Goal: Entertainment & Leisure: Consume media (video, audio)

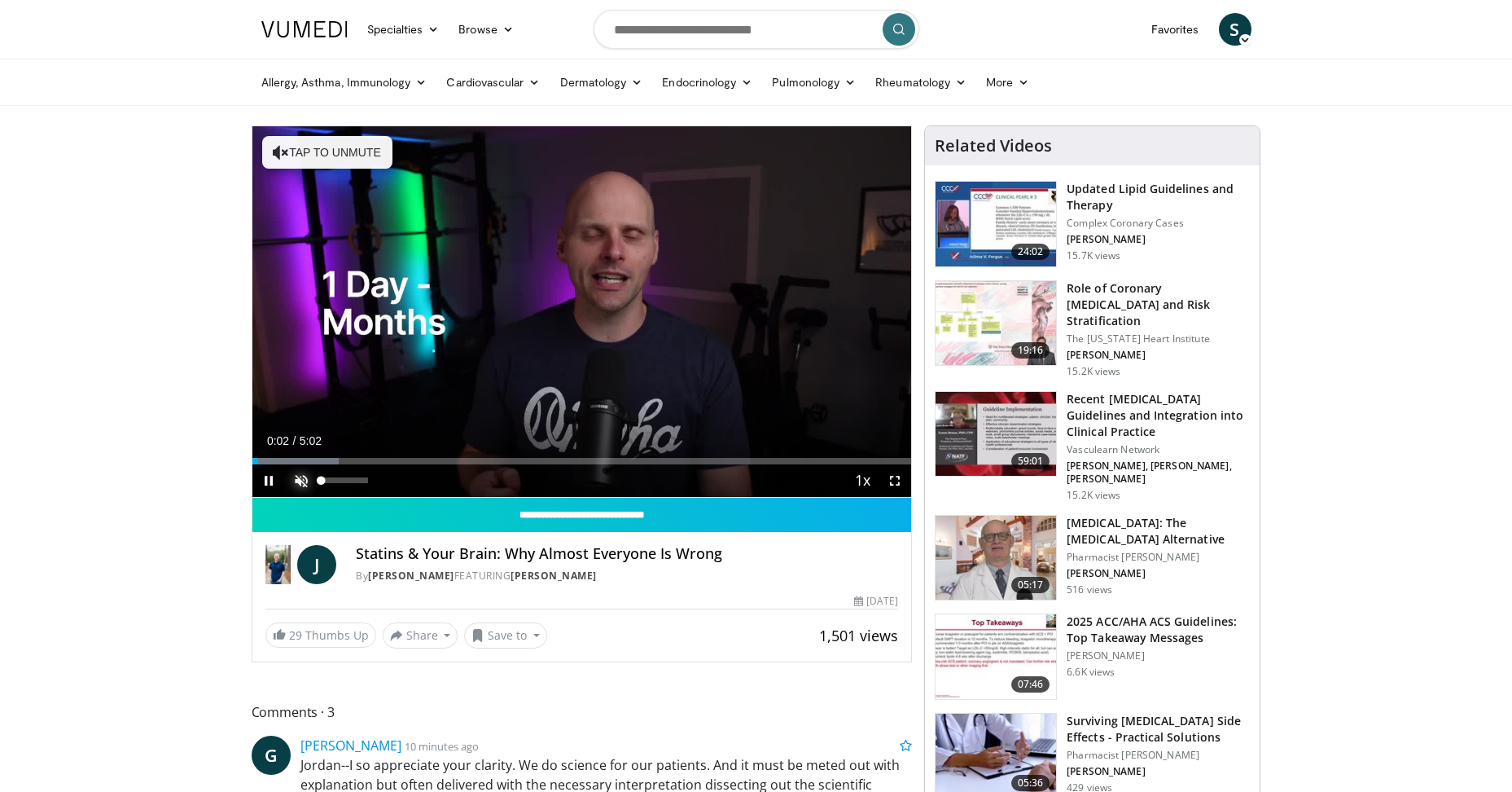
click at [295, 482] on span "Video Player" at bounding box center [301, 480] width 33 height 33
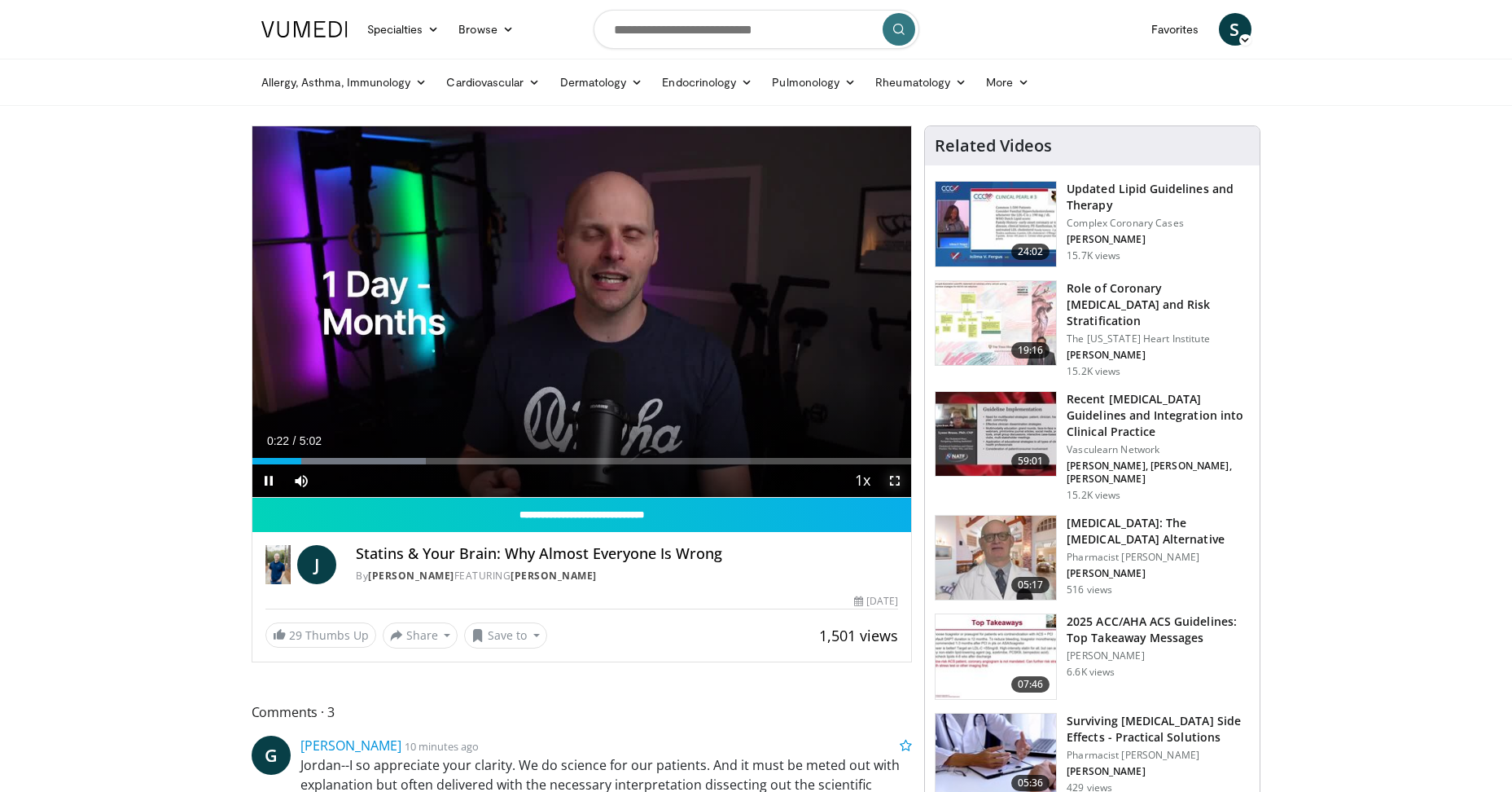
click at [897, 478] on span "Video Player" at bounding box center [895, 480] width 33 height 33
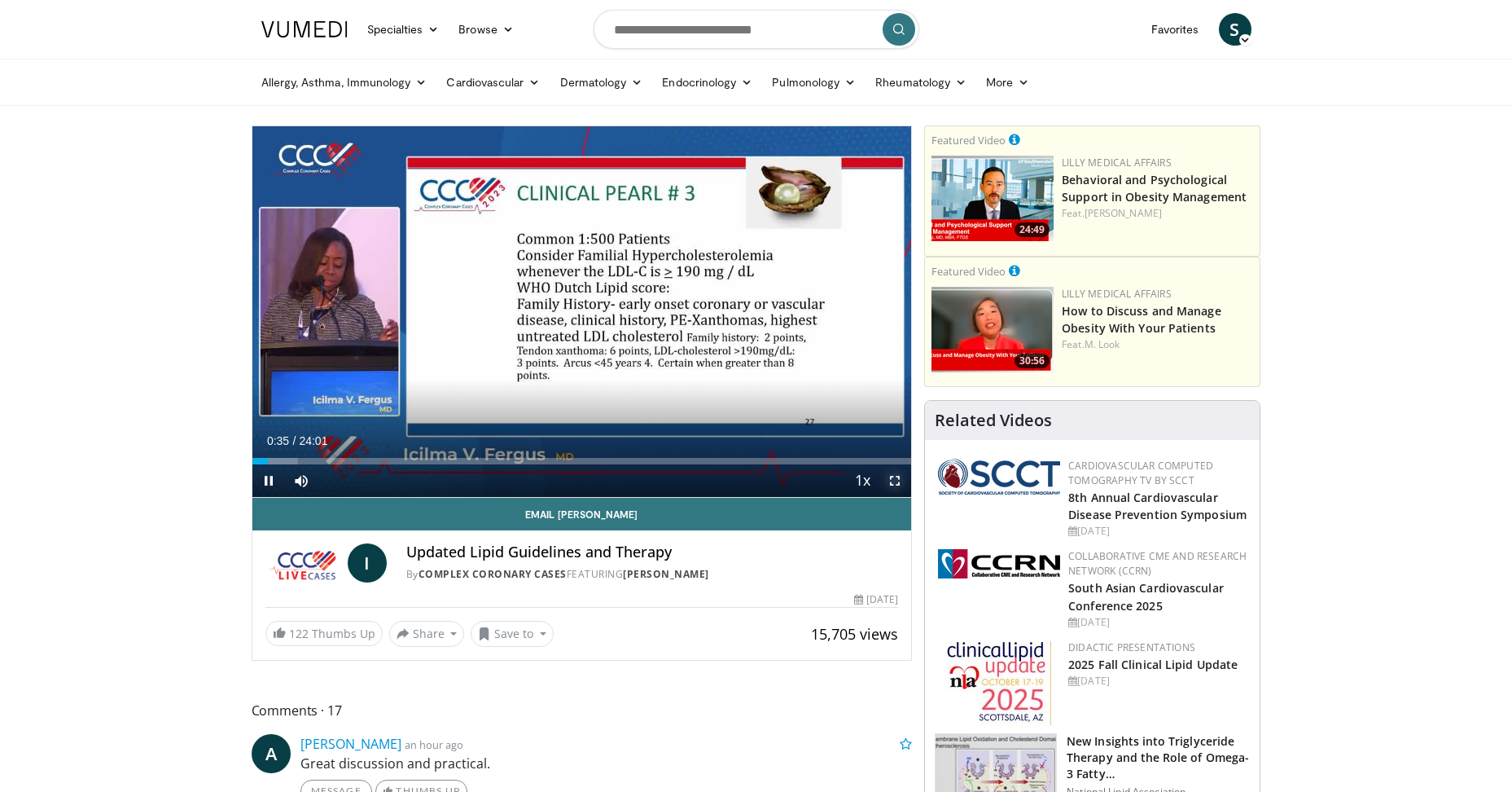
click at [897, 477] on span "Video Player" at bounding box center [895, 480] width 33 height 33
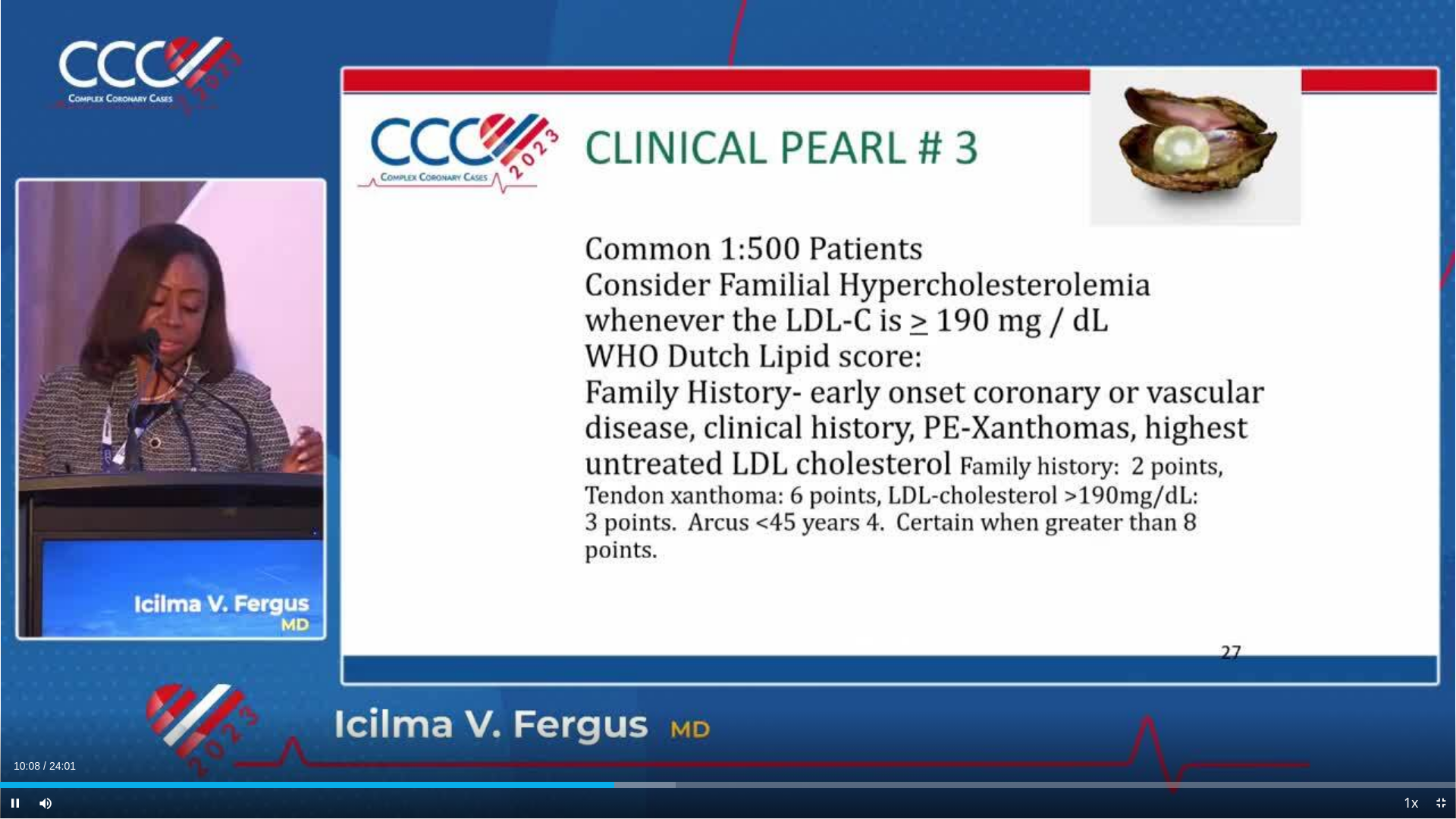
click at [604, 736] on div "Current Time 10:08 / Duration 24:01 Pause Skip Backward Skip Forward Mute Loade…" at bounding box center [728, 802] width 1456 height 30
click at [609, 736] on div "Progress Bar" at bounding box center [610, 784] width 2 height 6
click at [607, 736] on video-js "**********" at bounding box center [728, 409] width 1456 height 819
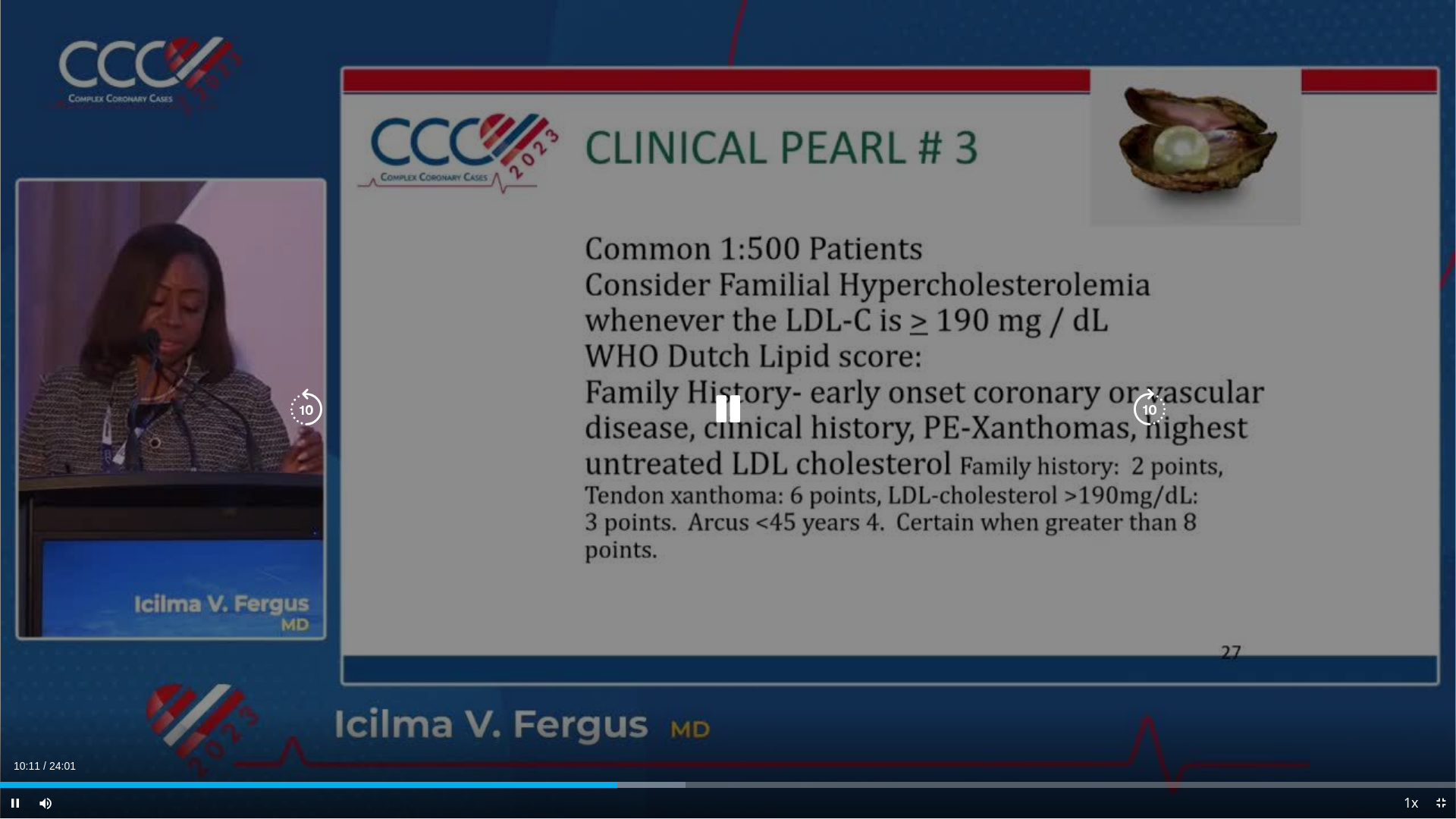
click at [807, 389] on div "10 seconds Tap to unmute" at bounding box center [728, 409] width 1456 height 818
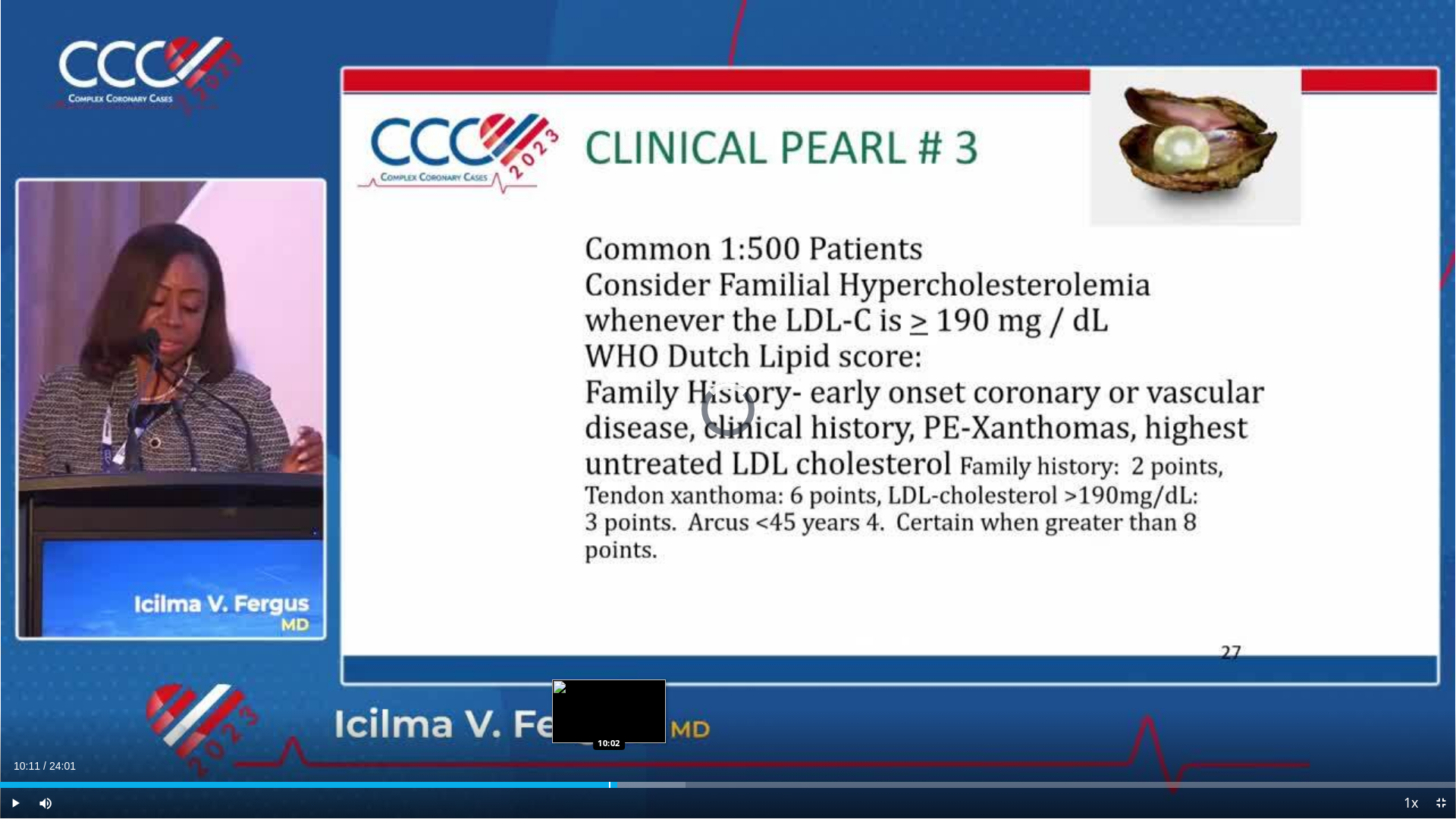
click at [609, 736] on div "Progress Bar" at bounding box center [610, 784] width 2 height 6
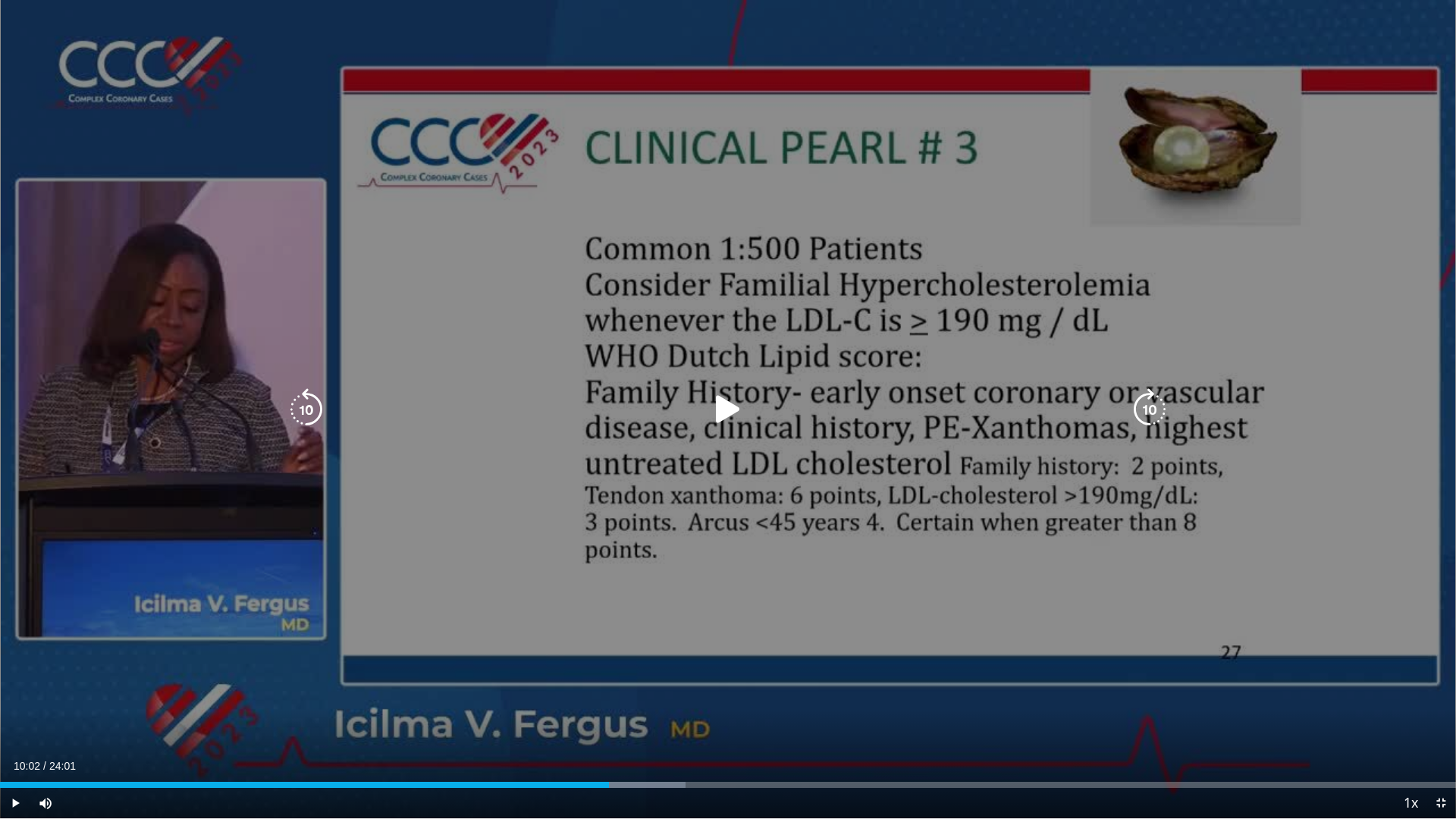
click at [559, 409] on div "Video Player" at bounding box center [728, 409] width 874 height 30
click at [989, 515] on div "10 seconds Tap to unmute" at bounding box center [728, 409] width 1456 height 818
click at [1373, 550] on div "10 seconds Tap to unmute" at bounding box center [728, 409] width 1456 height 818
click at [1397, 386] on div "10 seconds Tap to unmute" at bounding box center [728, 409] width 1456 height 818
click at [780, 736] on video-js "**********" at bounding box center [728, 409] width 1456 height 819
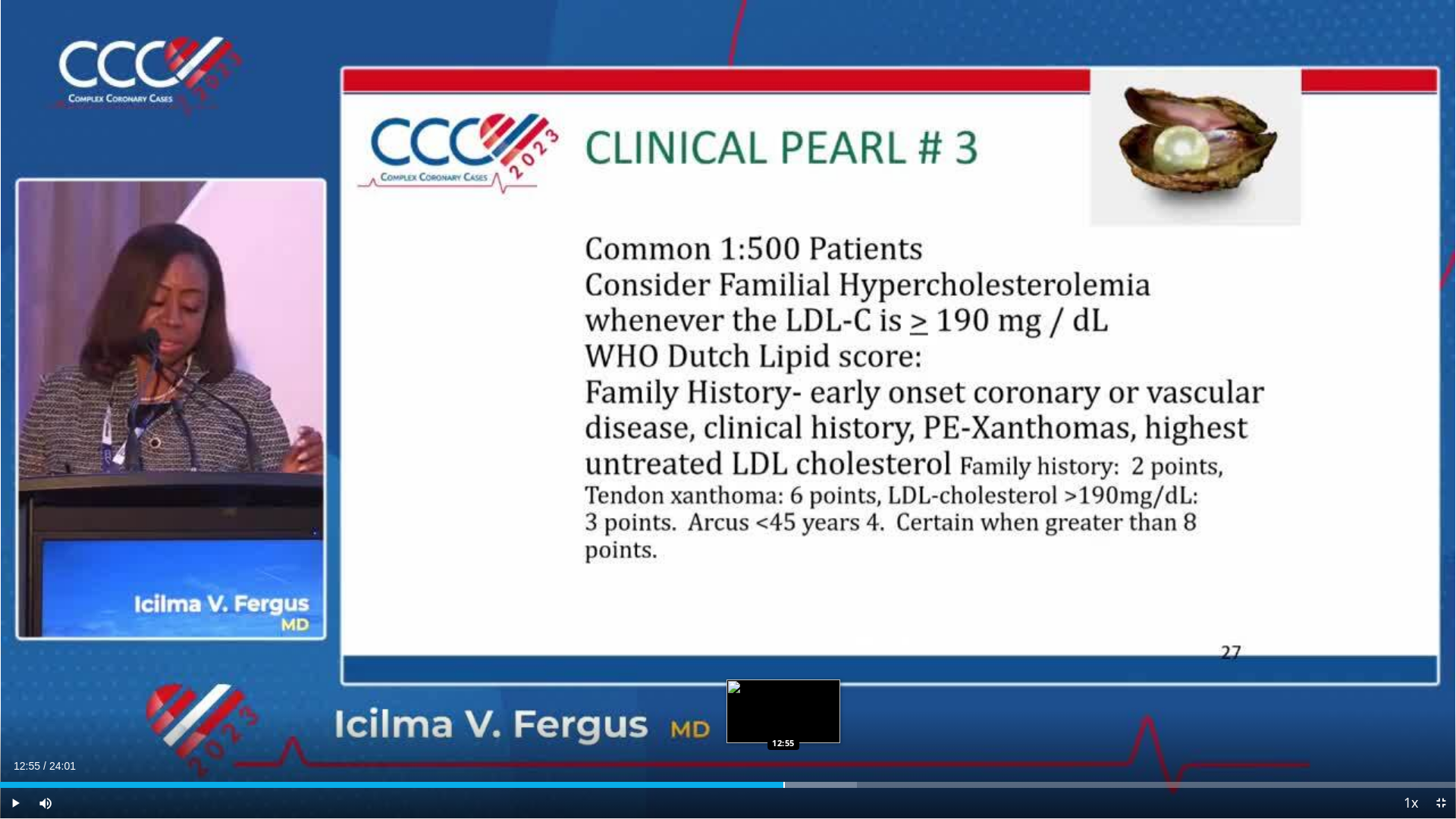
click at [784, 736] on div "Progress Bar" at bounding box center [784, 784] width 2 height 6
click at [769, 736] on div "Progress Bar" at bounding box center [770, 784] width 2 height 6
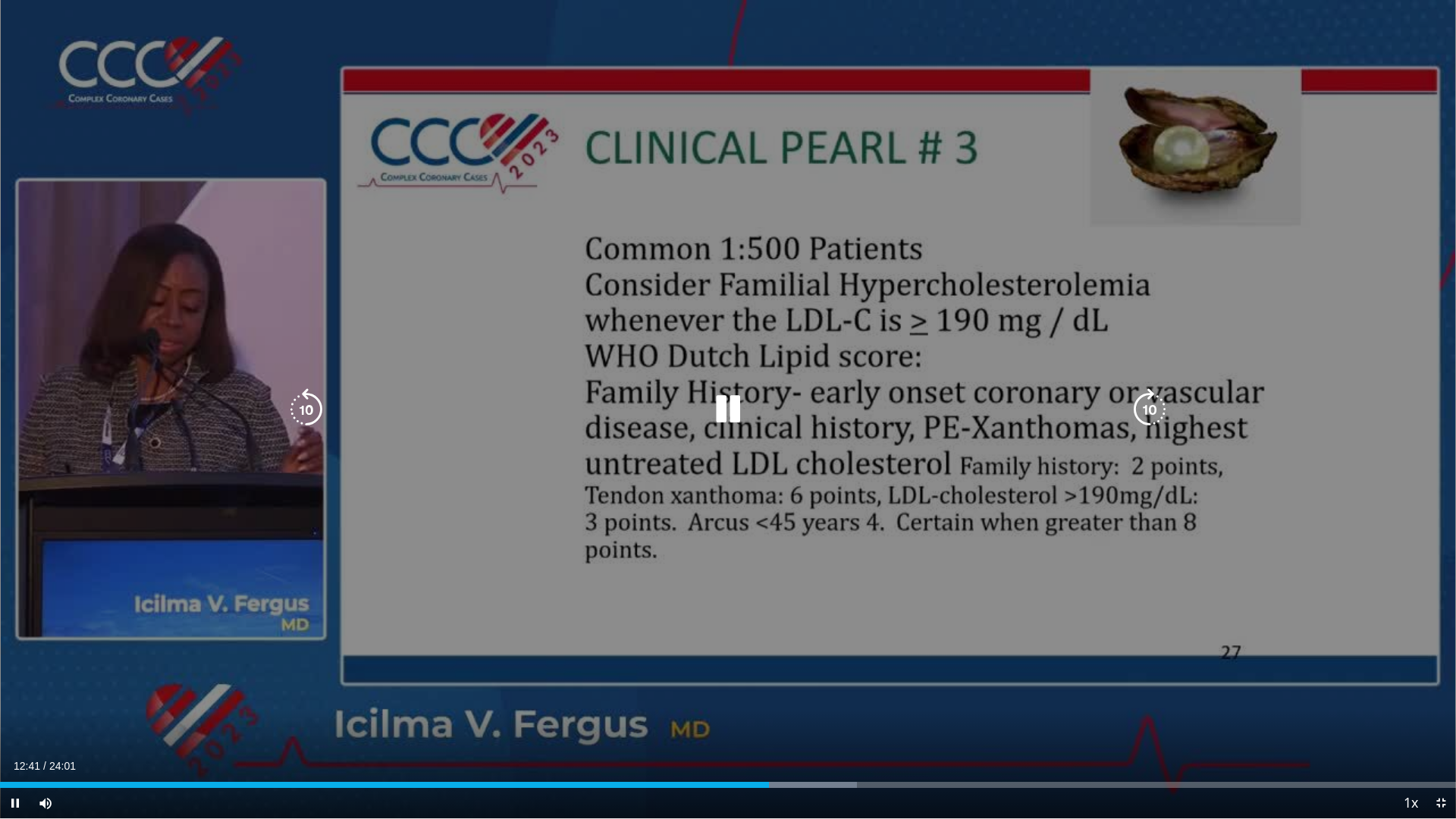
click at [720, 570] on div "10 seconds Tap to unmute" at bounding box center [728, 409] width 1456 height 818
click at [939, 518] on div "10 seconds Tap to unmute" at bounding box center [728, 409] width 1456 height 818
click at [654, 315] on div "10 seconds Tap to unmute" at bounding box center [728, 409] width 1456 height 818
click at [692, 463] on div "10 seconds Tap to unmute" at bounding box center [728, 409] width 1456 height 818
click at [833, 736] on video-js "**********" at bounding box center [728, 409] width 1456 height 819
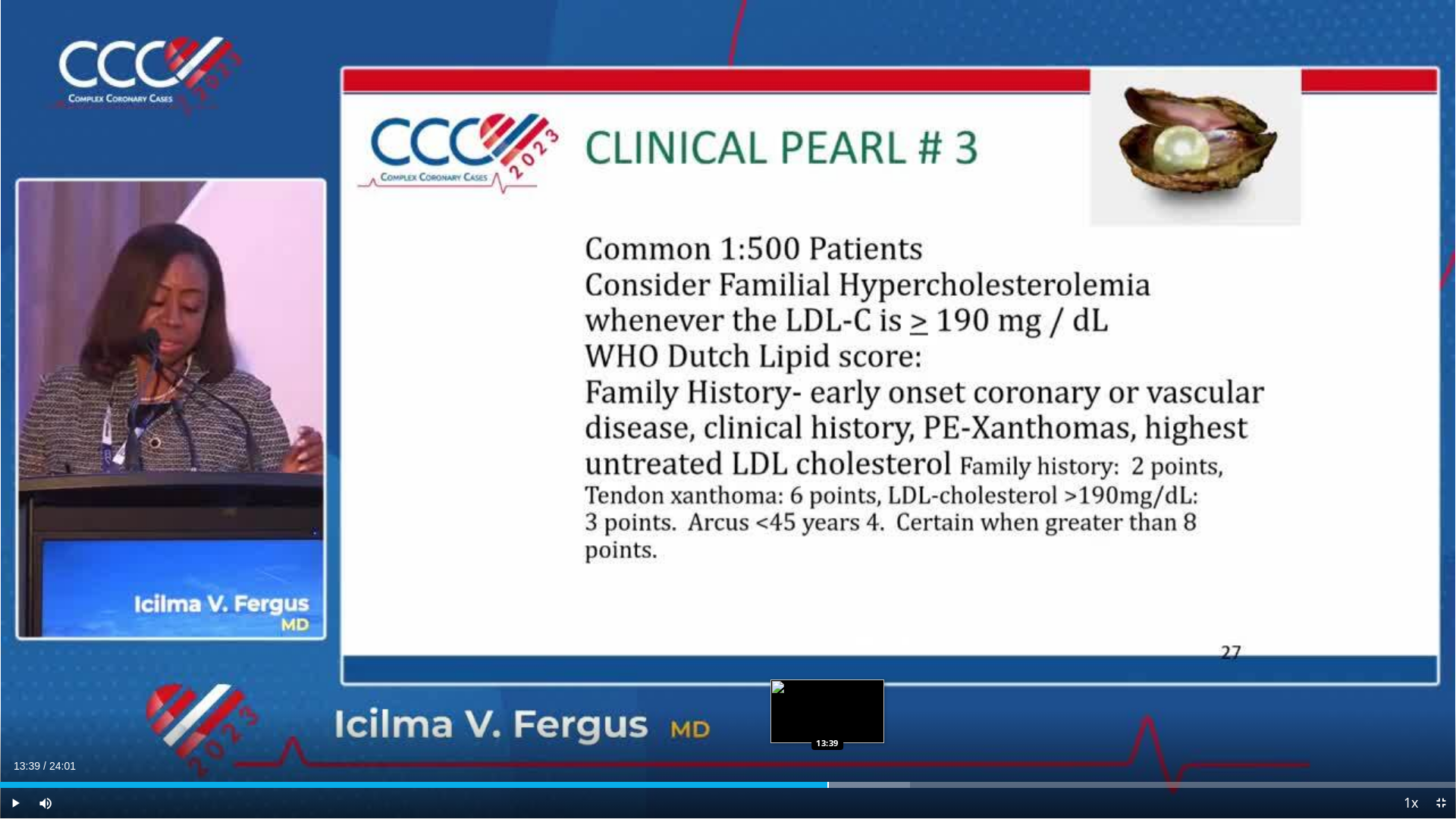
click at [828, 736] on div "Progress Bar" at bounding box center [829, 784] width 2 height 6
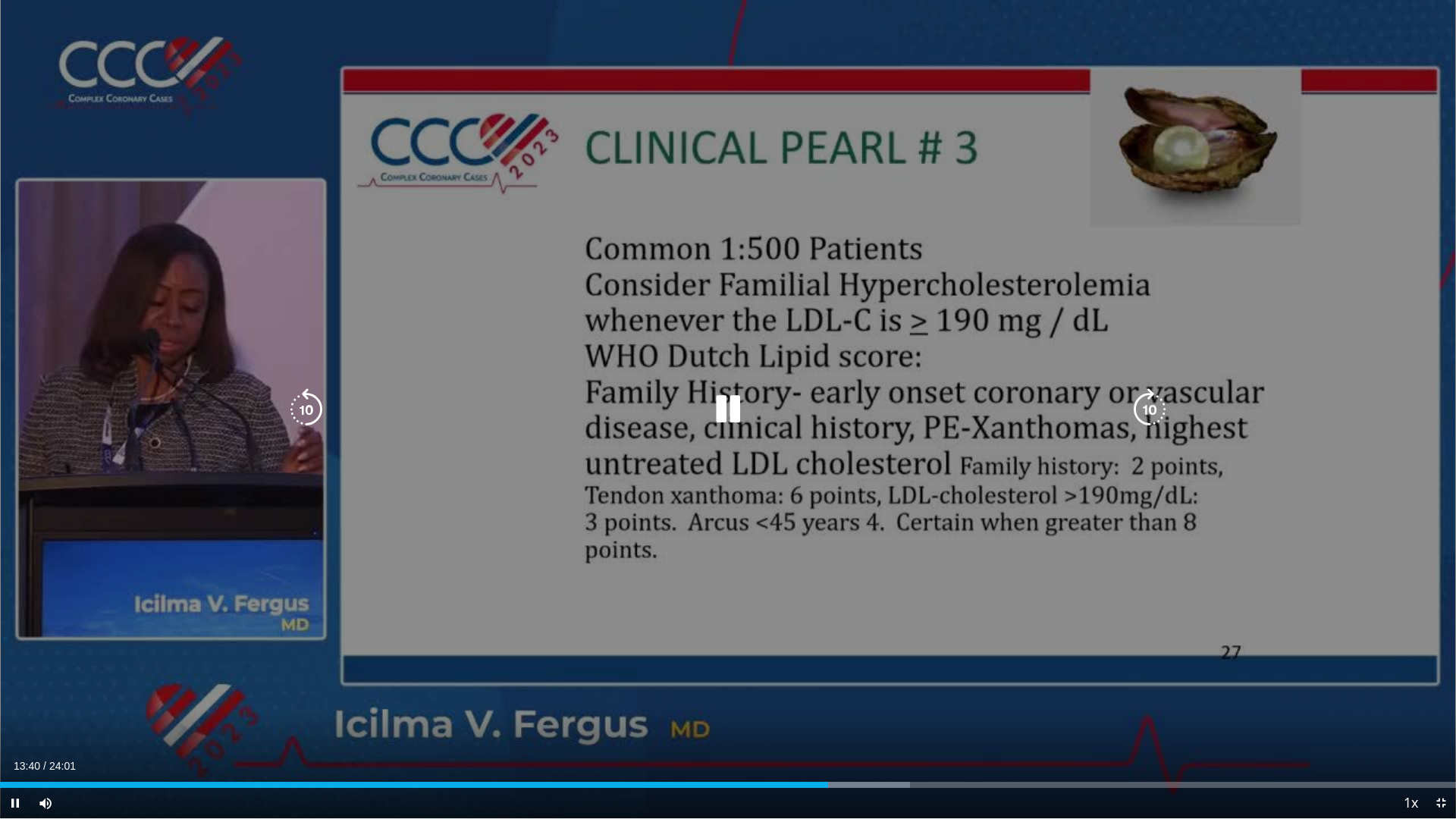
click at [872, 612] on div "10 seconds Tap to unmute" at bounding box center [728, 409] width 1456 height 818
click at [1044, 552] on div "10 seconds Tap to unmute" at bounding box center [728, 409] width 1456 height 818
click at [1035, 609] on div "10 seconds Tap to unmute" at bounding box center [728, 409] width 1456 height 818
click at [1340, 435] on div "10 seconds Tap to unmute" at bounding box center [728, 409] width 1456 height 818
drag, startPoint x: 931, startPoint y: 457, endPoint x: 955, endPoint y: 479, distance: 32.6
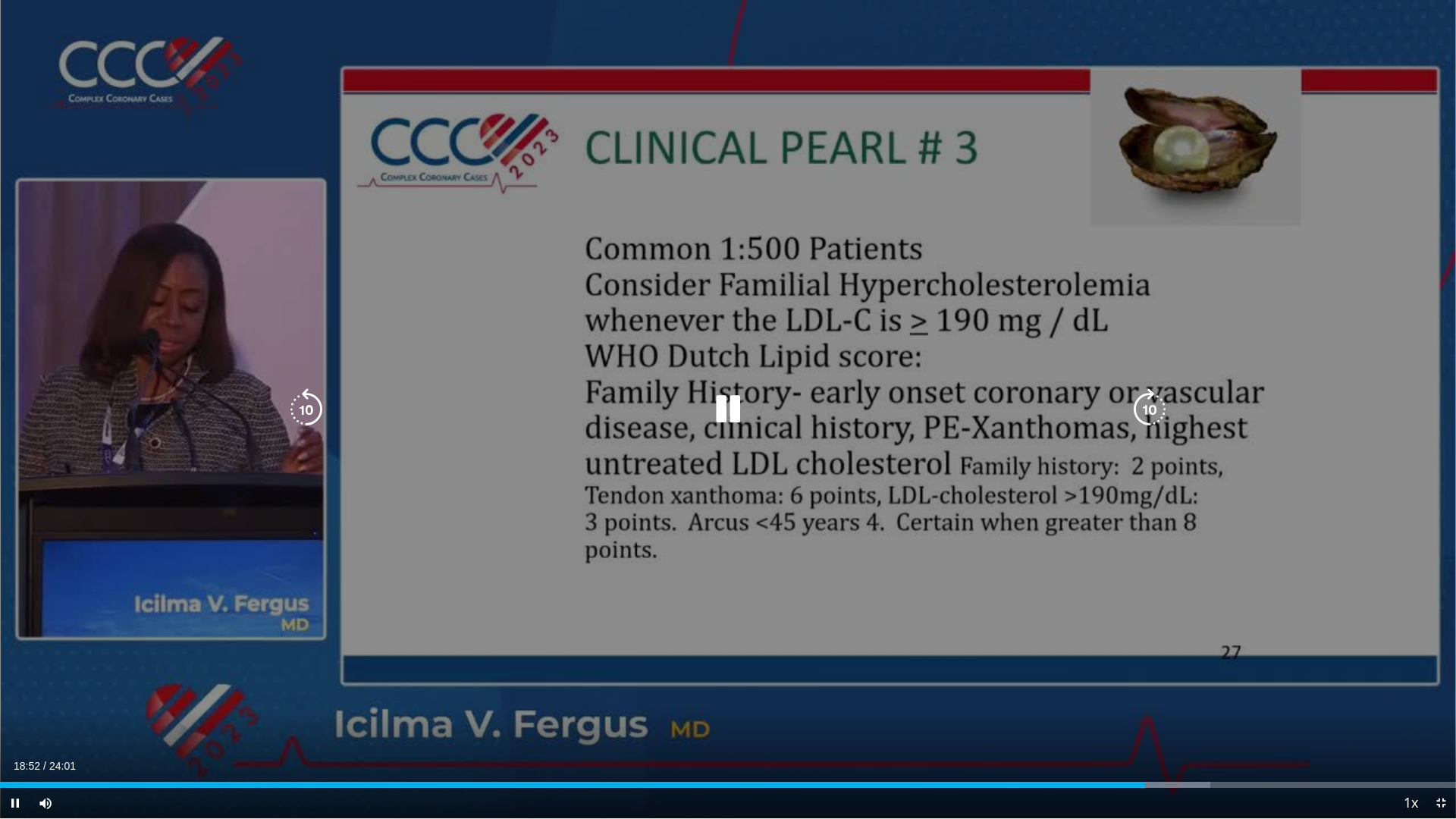
click at [931, 462] on div "10 seconds Tap to unmute" at bounding box center [728, 409] width 1456 height 818
click at [744, 552] on div "10 seconds Tap to unmute" at bounding box center [728, 409] width 1456 height 818
click at [1041, 565] on div "10 seconds Tap to unmute" at bounding box center [728, 409] width 1456 height 818
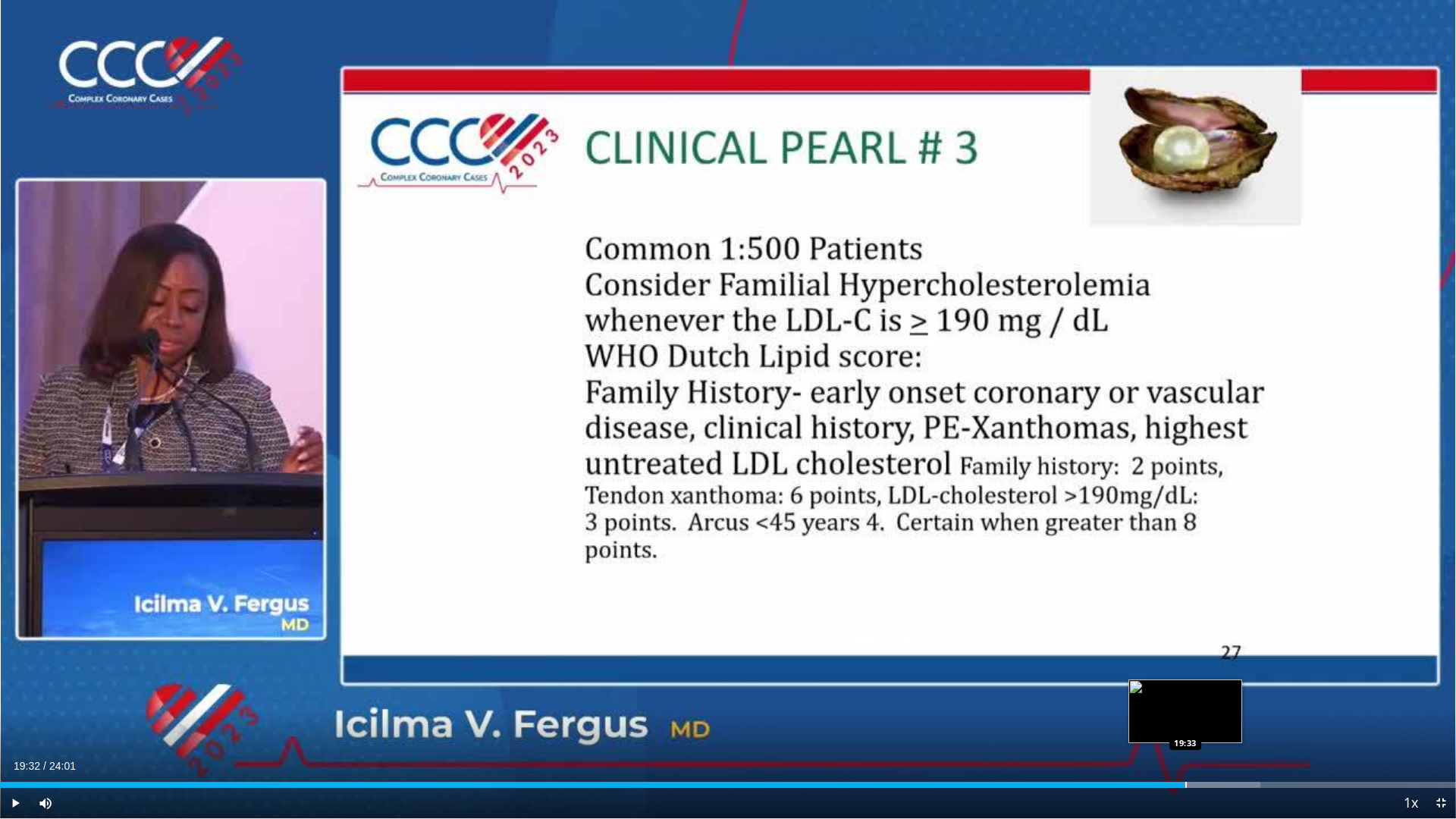
click at [1185, 736] on div "Loaded : 86.57% 19:32 19:33" at bounding box center [728, 784] width 1456 height 6
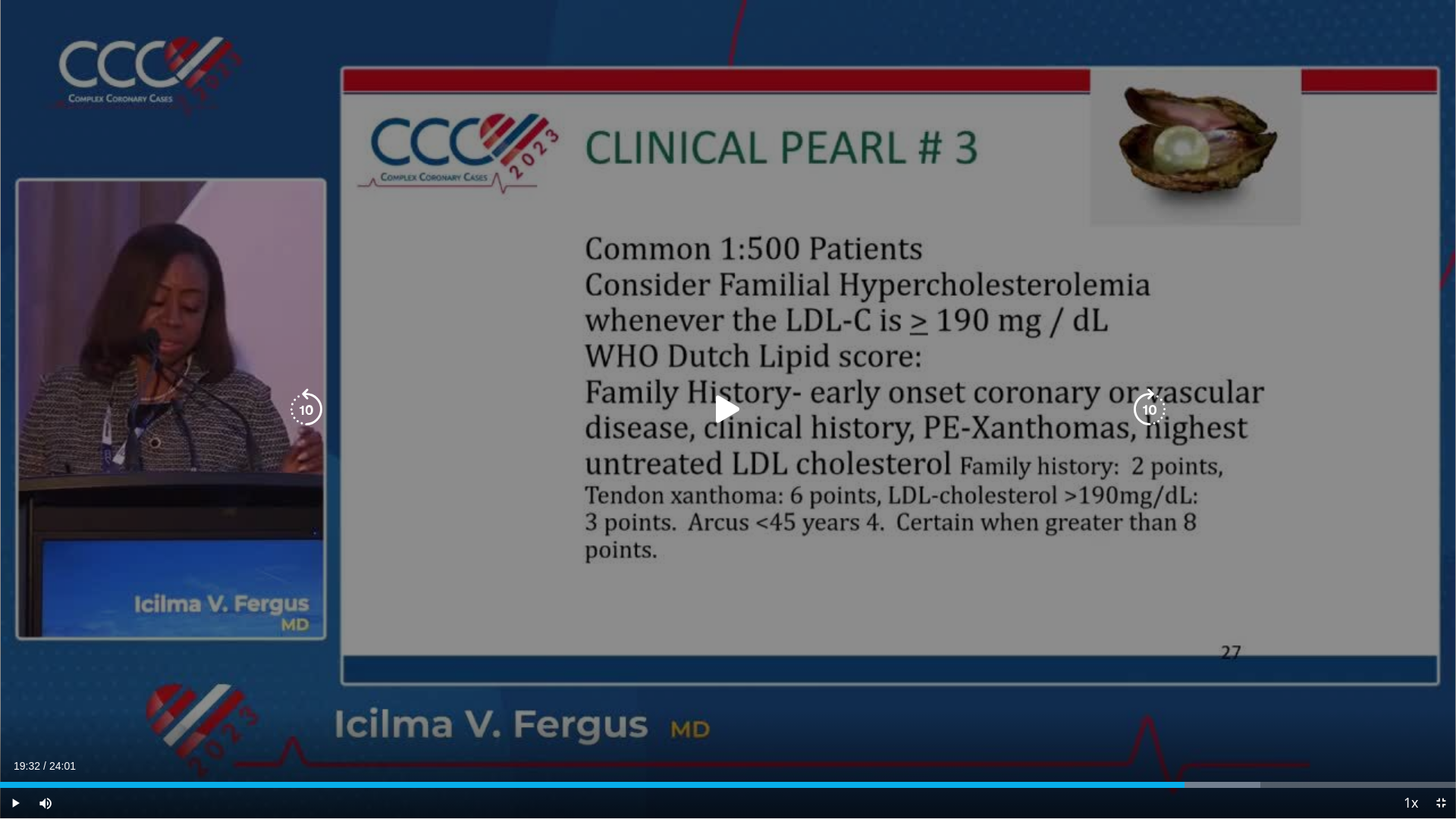
click at [919, 602] on div "10 seconds Tap to unmute" at bounding box center [728, 409] width 1456 height 818
click at [1214, 530] on div "10 seconds Tap to unmute" at bounding box center [728, 409] width 1456 height 818
click at [723, 226] on div "10 seconds Tap to unmute" at bounding box center [728, 409] width 1456 height 818
click at [1037, 594] on div "10 seconds Tap to unmute" at bounding box center [728, 409] width 1456 height 818
click at [672, 10] on div "10 seconds Tap to unmute" at bounding box center [728, 409] width 1456 height 818
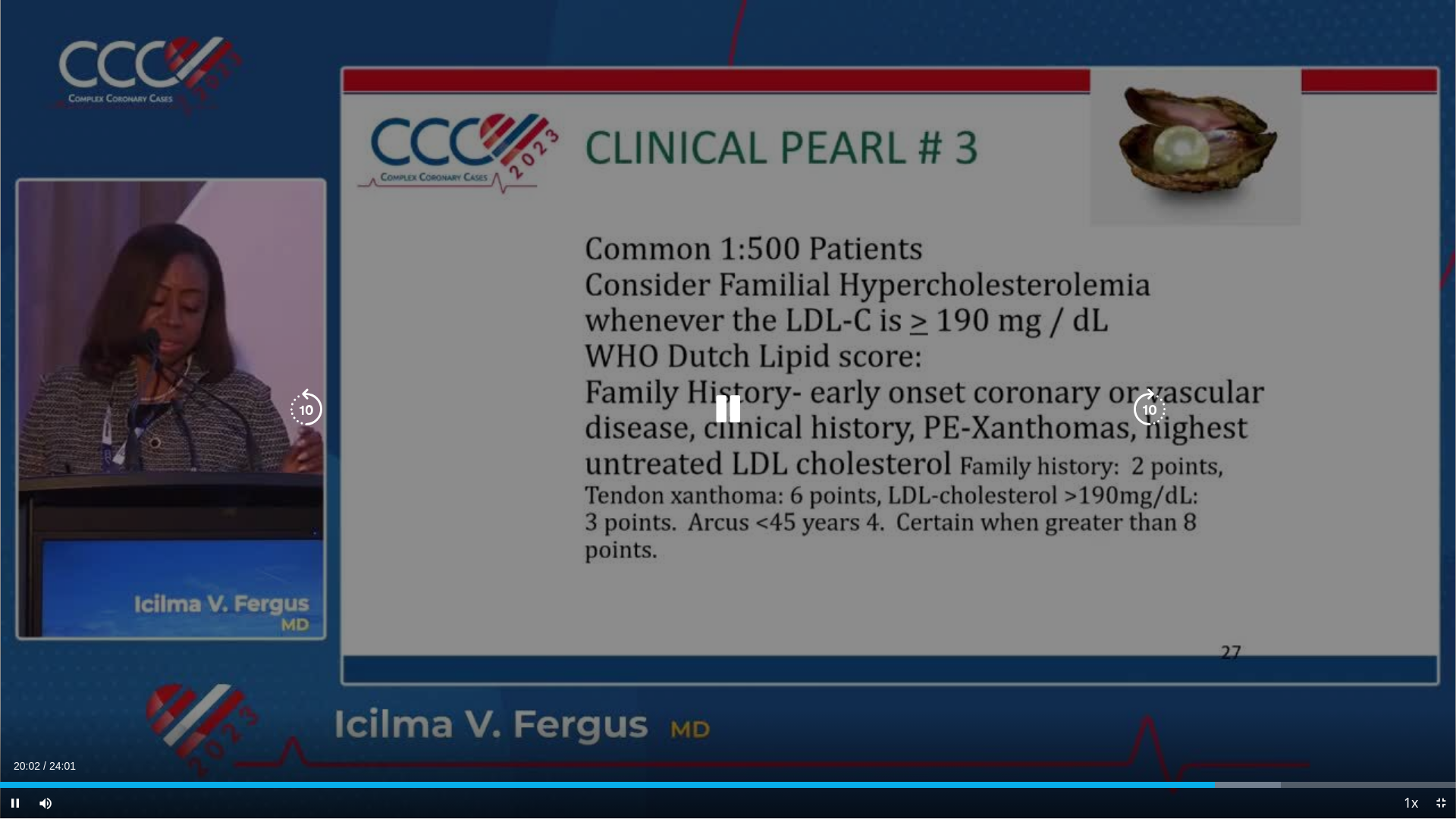
click at [1329, 402] on div "10 seconds Tap to unmute" at bounding box center [728, 409] width 1456 height 818
click at [1311, 368] on div "10 seconds Tap to unmute" at bounding box center [728, 409] width 1456 height 818
click at [520, 293] on div "10 seconds Tap to unmute" at bounding box center [728, 409] width 1456 height 818
click at [1112, 571] on div "10 seconds Tap to unmute" at bounding box center [728, 409] width 1456 height 818
drag, startPoint x: 959, startPoint y: 497, endPoint x: 1110, endPoint y: 538, distance: 156.5
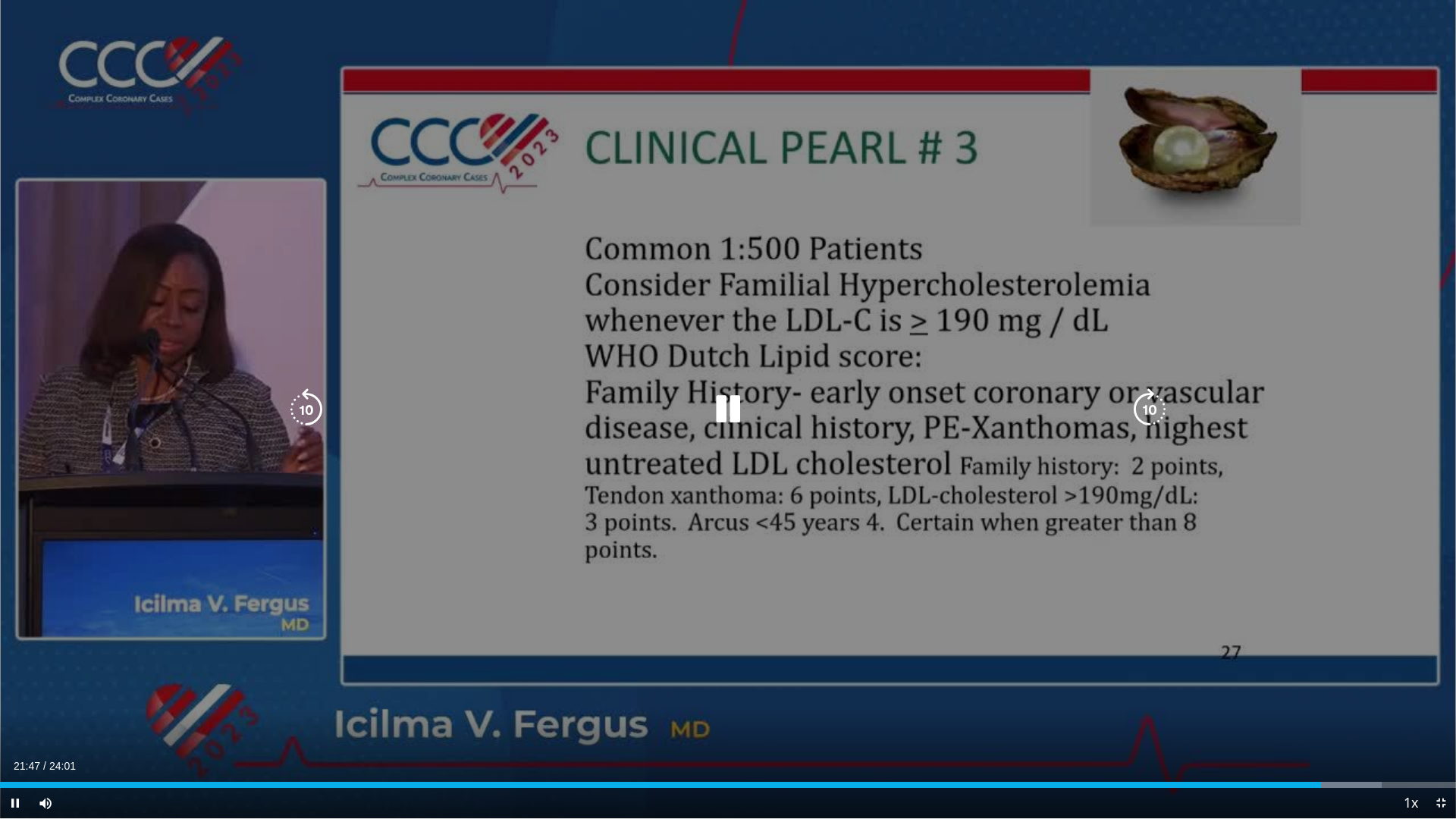
click at [959, 497] on div "10 seconds Tap to unmute" at bounding box center [728, 409] width 1456 height 818
click at [941, 579] on div "10 seconds Tap to unmute" at bounding box center [728, 409] width 1456 height 818
click at [1346, 505] on div "10 seconds Tap to unmute" at bounding box center [728, 409] width 1456 height 818
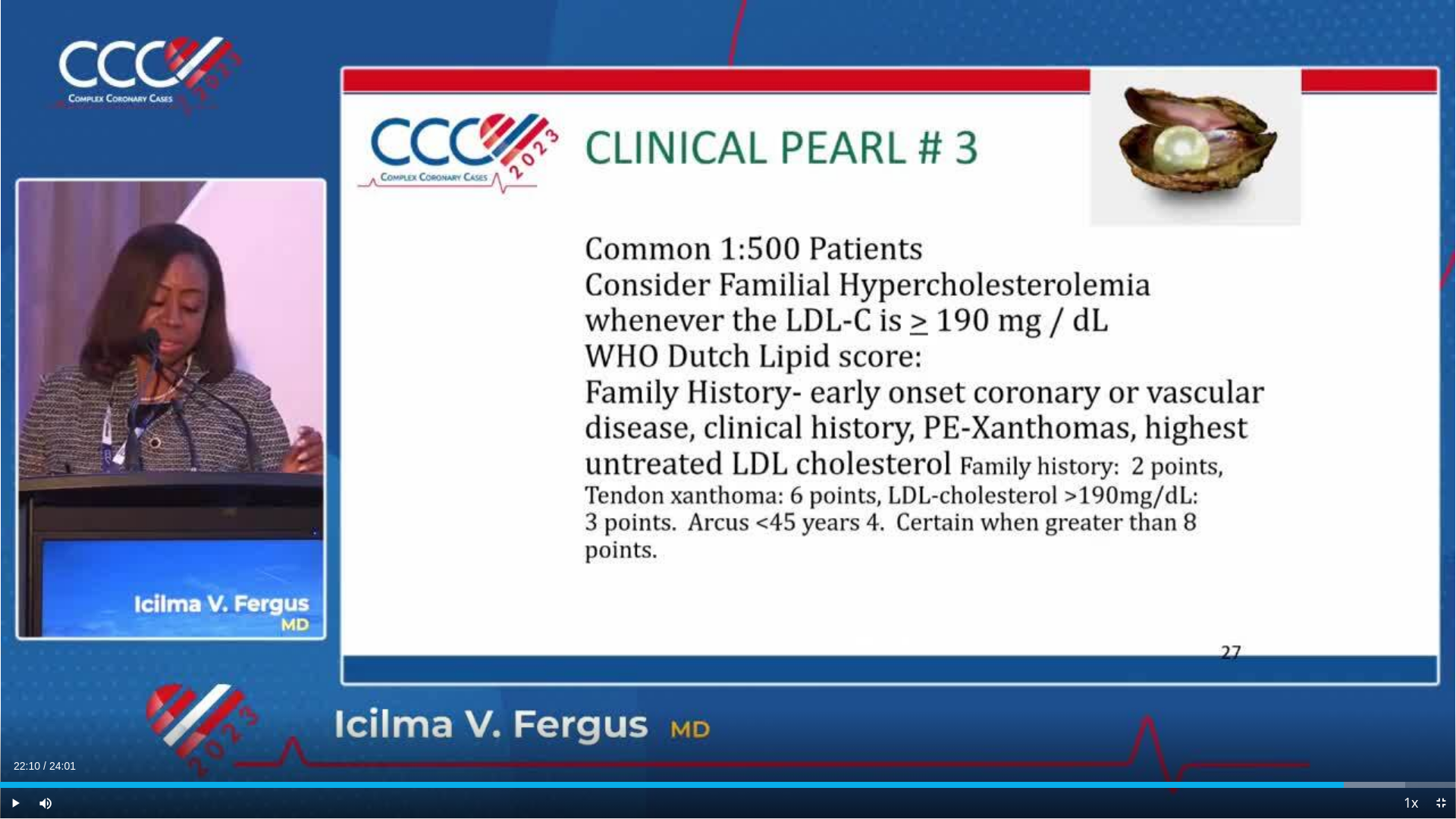
click at [1334, 736] on div "Current Time 22:10 / Duration 24:01 Play Skip Backward Skip Forward Mute Loaded…" at bounding box center [728, 802] width 1456 height 30
click at [1340, 736] on div "Progress Bar" at bounding box center [1340, 784] width 2 height 6
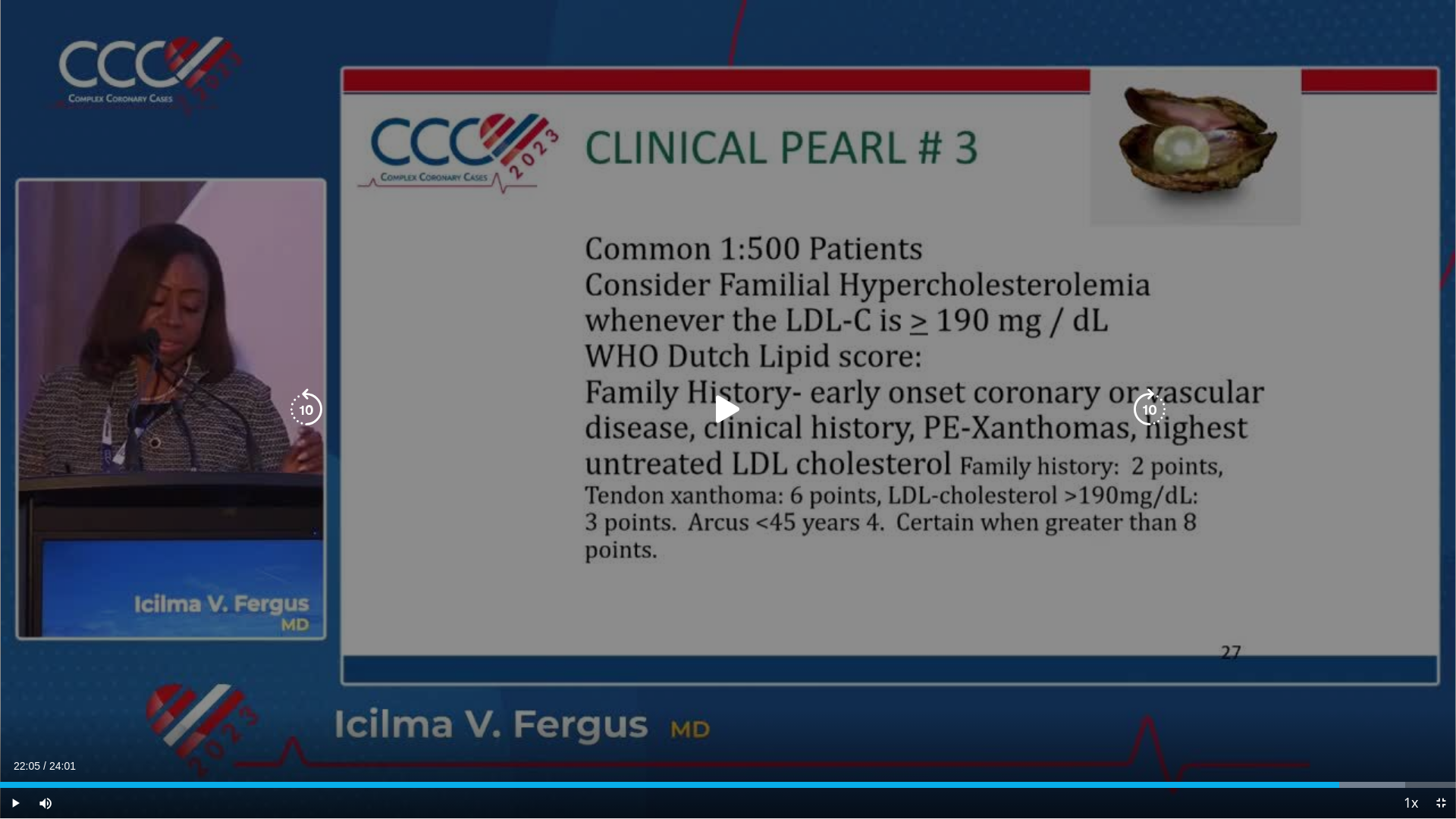
click at [1056, 538] on div "10 seconds Tap to unmute" at bounding box center [728, 409] width 1456 height 818
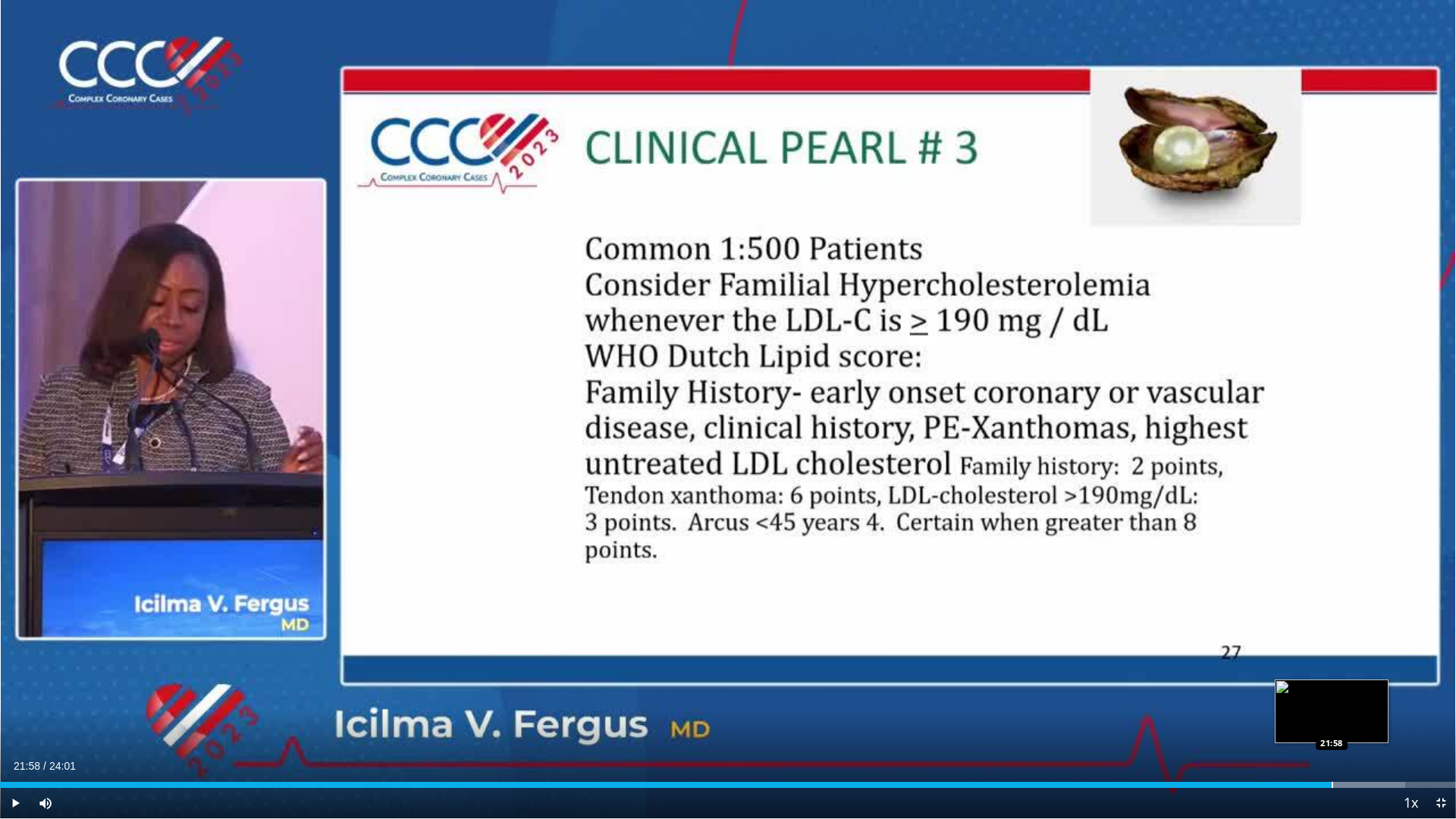
click at [1332, 736] on div "Progress Bar" at bounding box center [1333, 784] width 2 height 6
click at [1080, 616] on div "10 seconds Tap to unmute" at bounding box center [728, 409] width 1456 height 818
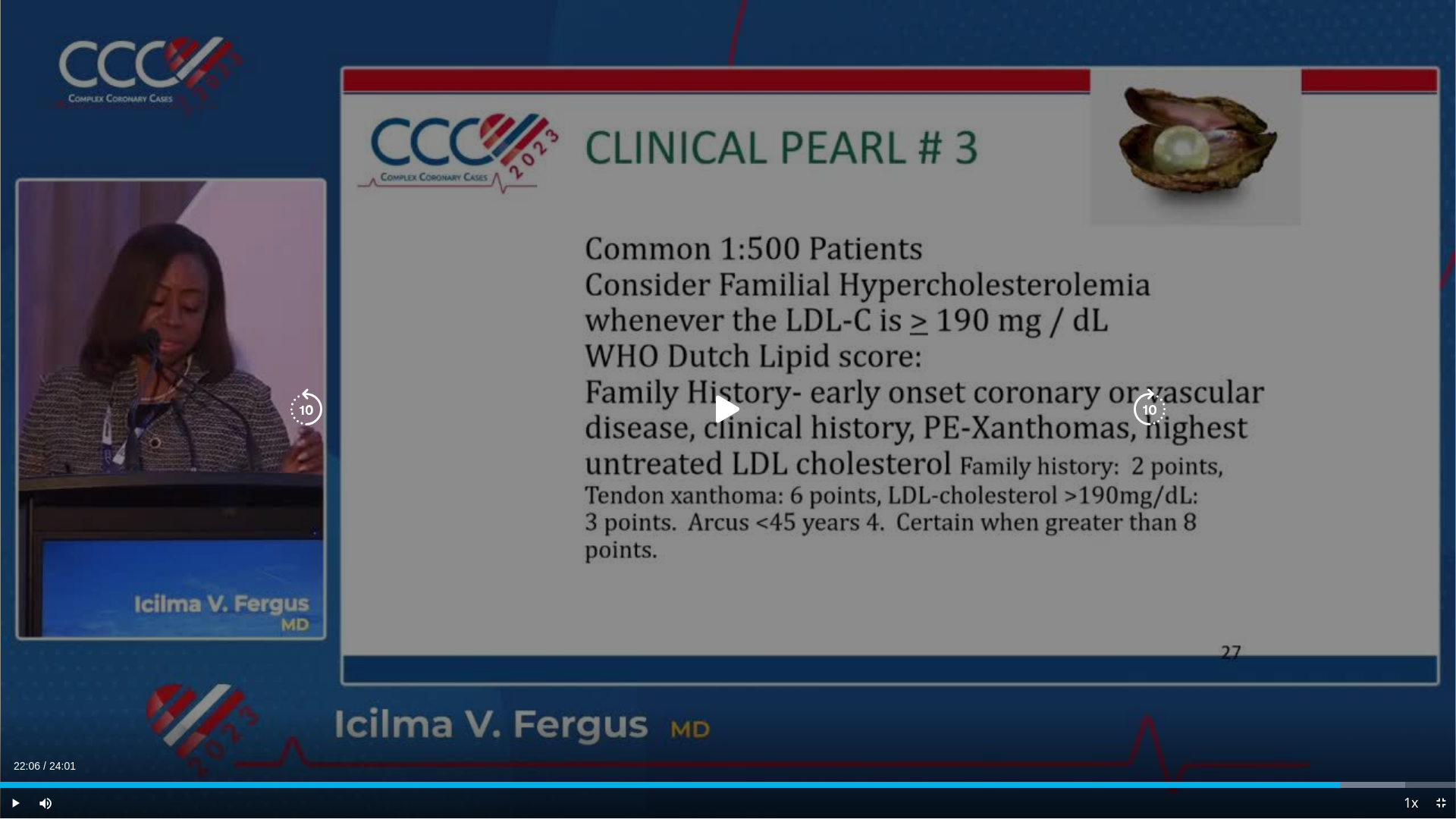
click at [1219, 430] on div "10 seconds Tap to unmute" at bounding box center [728, 409] width 1456 height 818
click at [1256, 466] on div "10 seconds Tap to unmute" at bounding box center [728, 409] width 1456 height 818
